Goal: Transaction & Acquisition: Purchase product/service

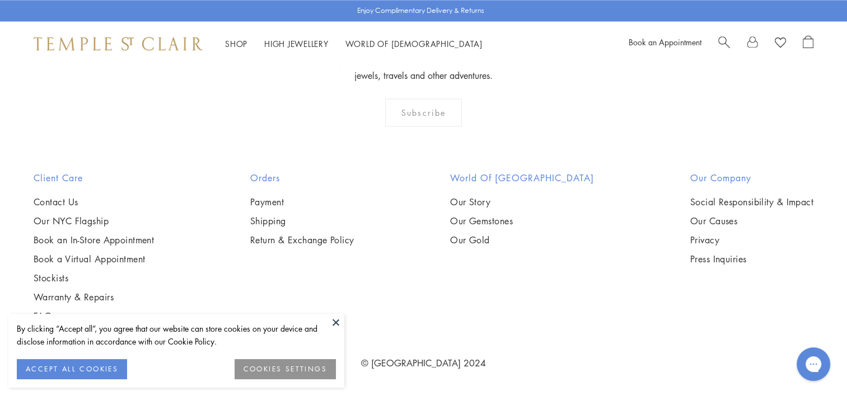
scroll to position [2856, 0]
click at [0, 0] on img at bounding box center [0, 0] width 0 height 0
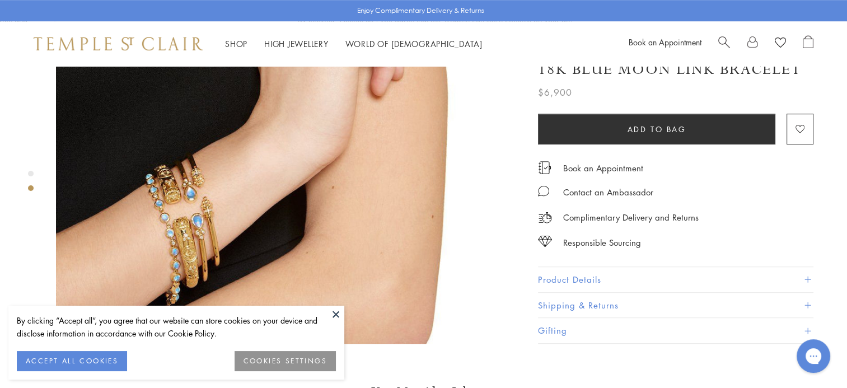
scroll to position [616, 0]
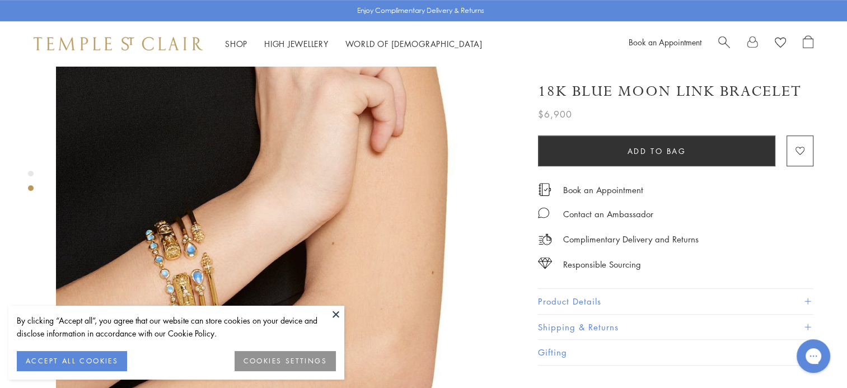
click at [614, 302] on button "Product Details" at bounding box center [675, 301] width 275 height 25
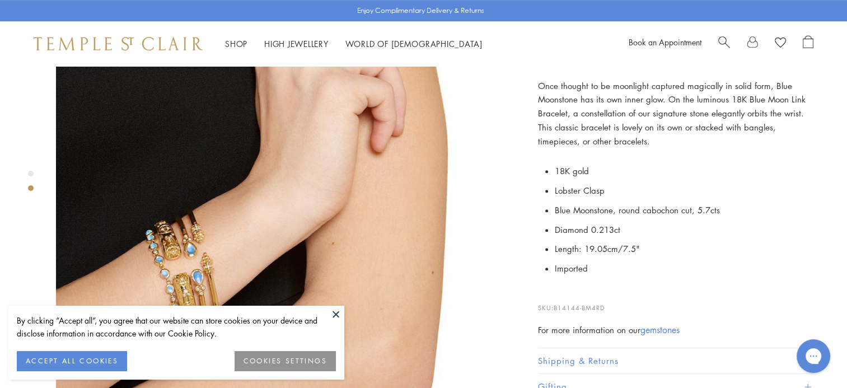
scroll to position [672, 0]
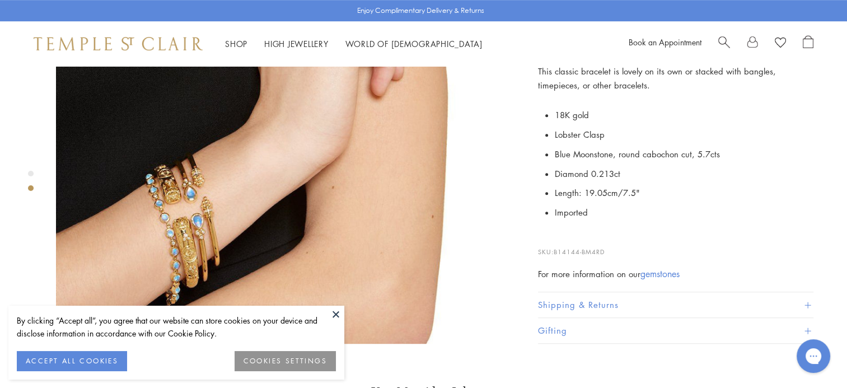
click at [590, 236] on p "SKU: B14144-BM4RD" at bounding box center [675, 246] width 275 height 21
click at [591, 247] on span "B14144-BM4RD" at bounding box center [579, 251] width 51 height 8
click at [591, 236] on p "SKU: B14144-BM4RD" at bounding box center [675, 246] width 275 height 21
drag, startPoint x: 591, startPoint y: 232, endPoint x: 650, endPoint y: 223, distance: 59.0
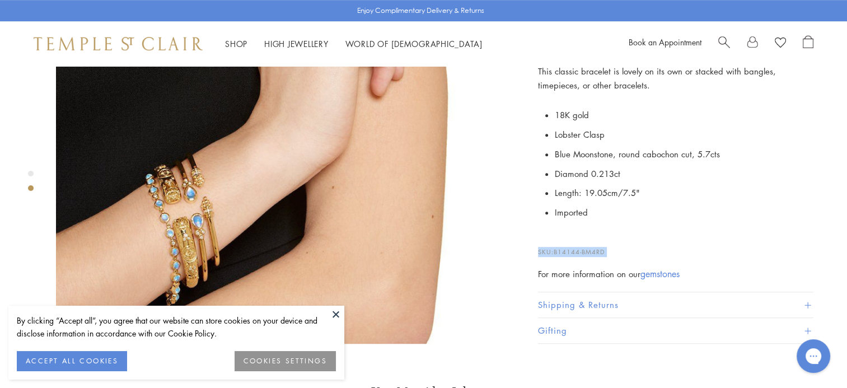
click at [650, 236] on p "SKU: B14144-BM4RD" at bounding box center [675, 246] width 275 height 21
